Goal: Task Accomplishment & Management: Complete application form

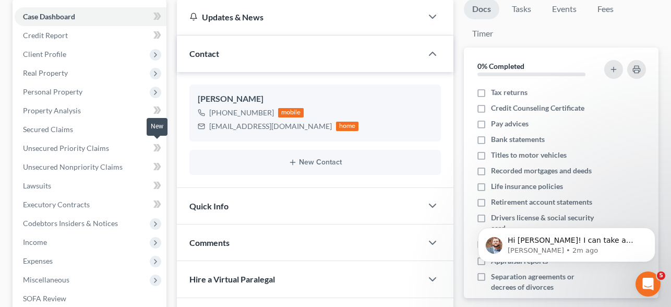
scroll to position [104, 0]
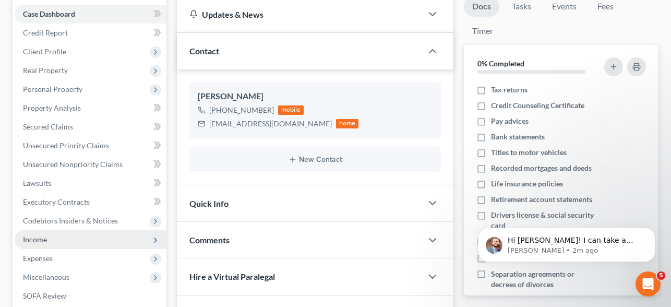
click at [55, 238] on span "Income" at bounding box center [91, 239] width 152 height 19
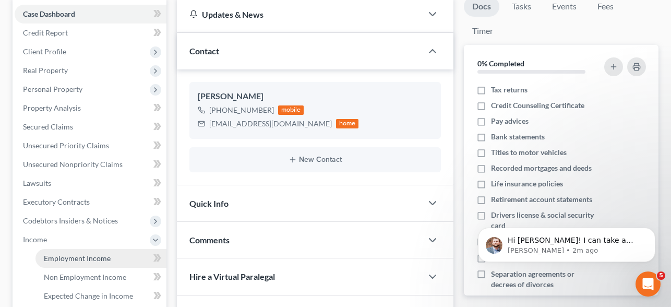
click at [87, 251] on link "Employment Income" at bounding box center [100, 258] width 131 height 19
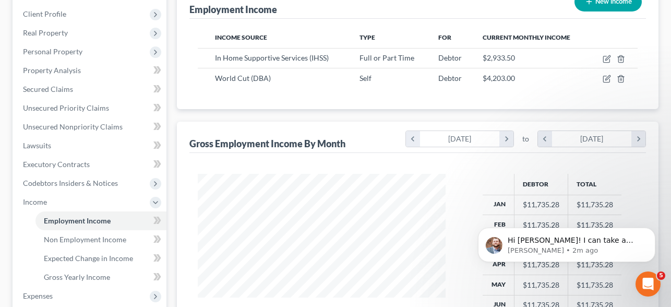
scroll to position [96, 0]
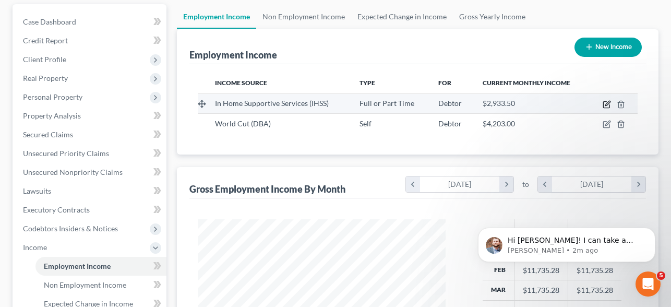
click at [606, 105] on icon "button" at bounding box center [607, 103] width 5 height 5
select select "0"
select select "4"
select select "1"
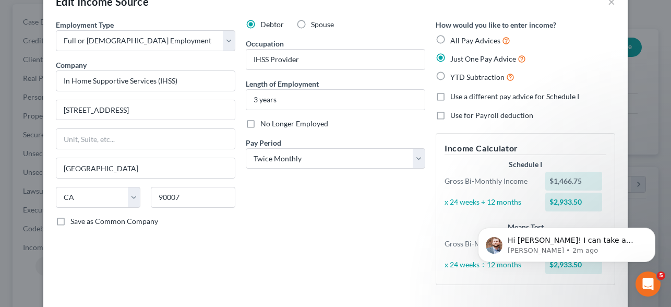
scroll to position [2, 0]
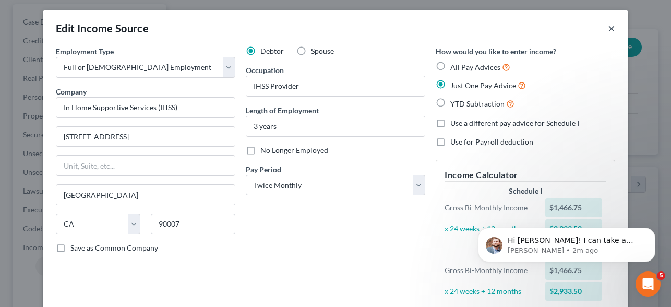
click at [611, 29] on button "×" at bounding box center [611, 28] width 7 height 13
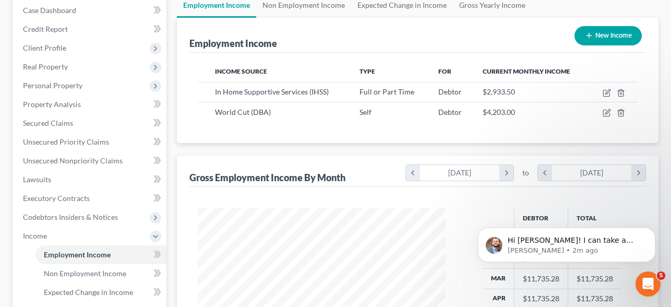
scroll to position [109, 0]
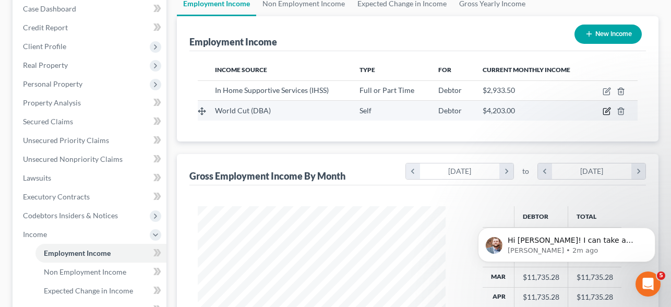
click at [606, 110] on icon "button" at bounding box center [607, 110] width 5 height 5
select select "1"
select select "4"
select select "0"
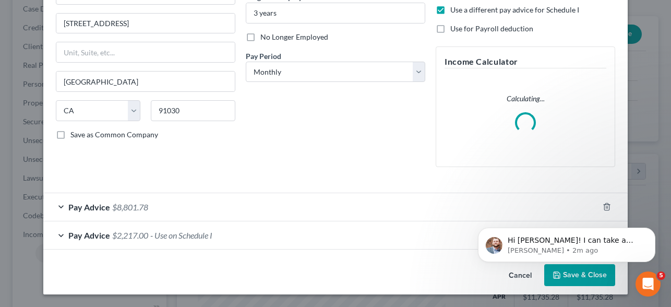
scroll to position [105, 0]
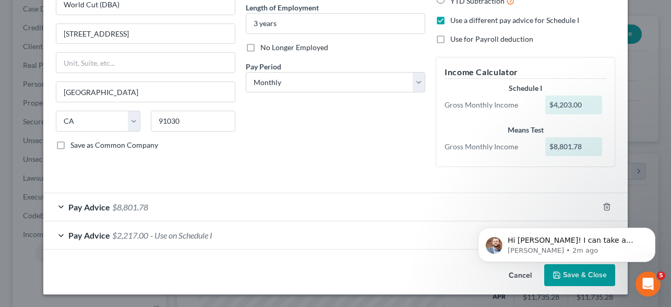
click at [199, 235] on span "- Use on Schedule I" at bounding box center [181, 235] width 62 height 10
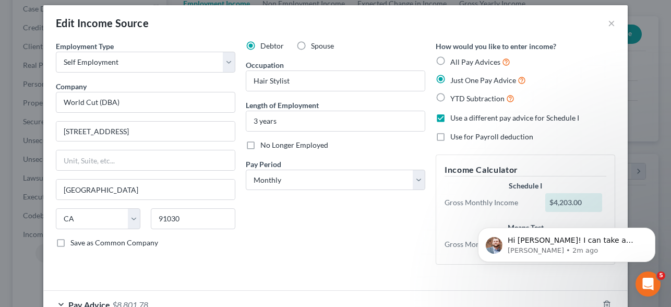
scroll to position [0, 0]
